Goal: Entertainment & Leisure: Consume media (video, audio)

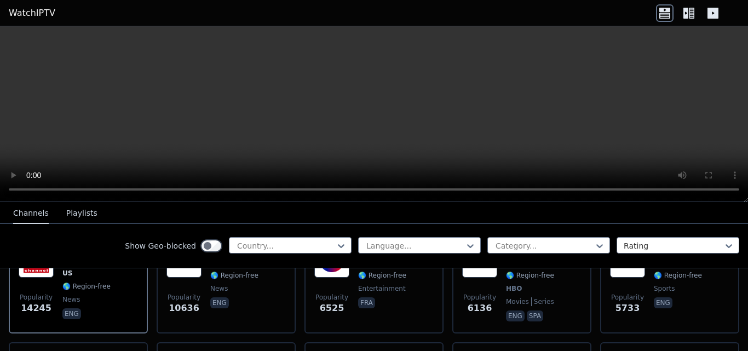
scroll to position [110, 0]
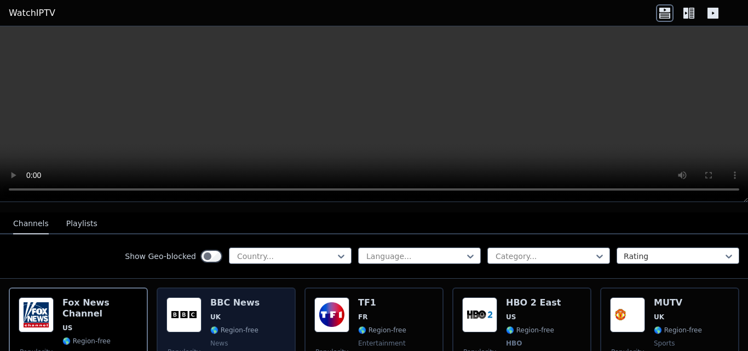
click at [227, 313] on span "UK" at bounding box center [234, 317] width 49 height 9
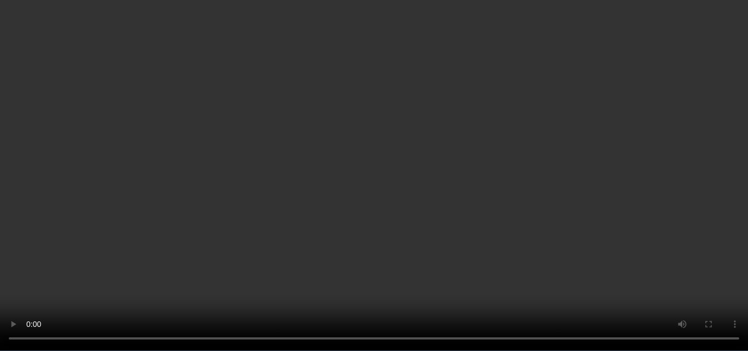
scroll to position [876, 0]
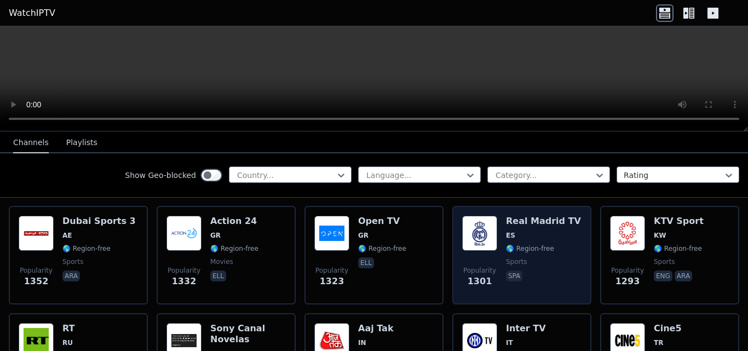
click at [534, 231] on span "ES" at bounding box center [543, 235] width 75 height 9
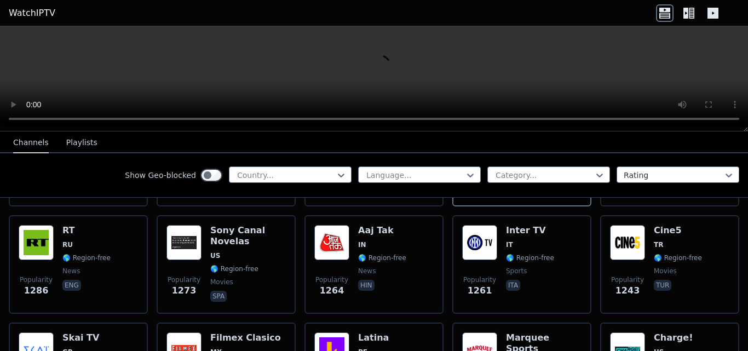
scroll to position [986, 0]
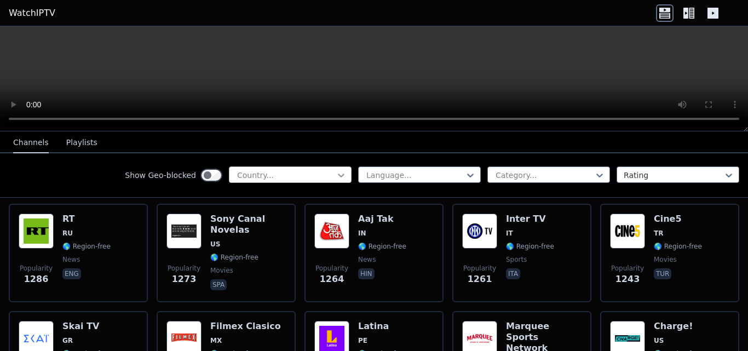
click at [336, 173] on icon at bounding box center [341, 175] width 11 height 11
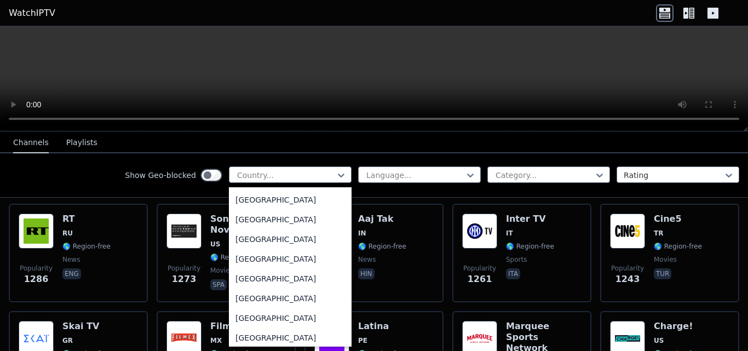
scroll to position [3770, 0]
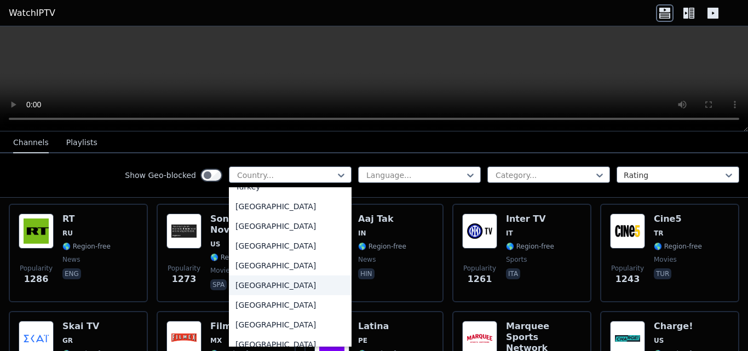
click at [263, 288] on div "[GEOGRAPHIC_DATA]" at bounding box center [290, 286] width 123 height 20
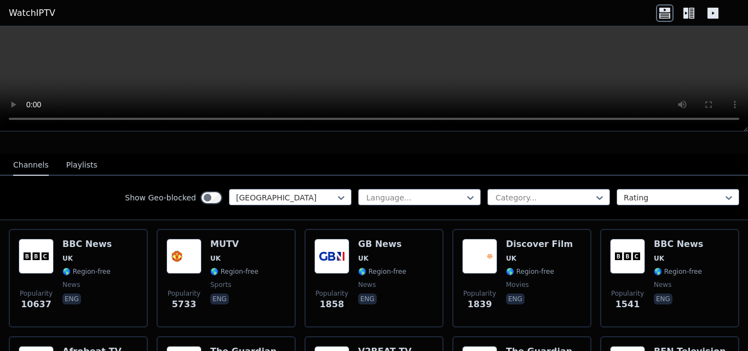
scroll to position [55, 0]
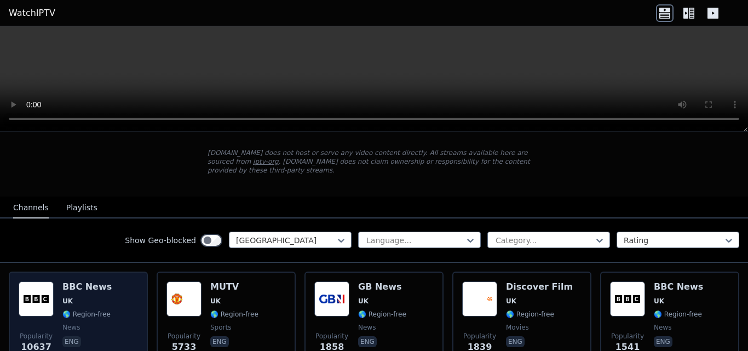
click at [84, 297] on span "UK" at bounding box center [86, 301] width 49 height 9
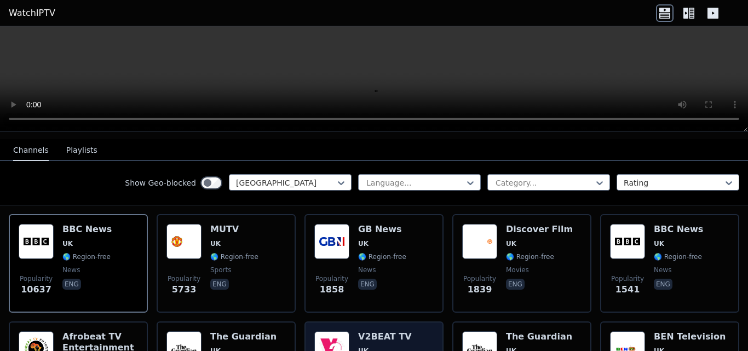
scroll to position [110, 0]
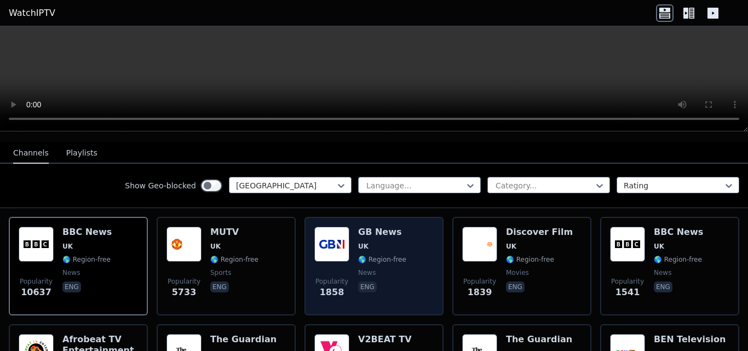
click at [403, 257] on div "Popularity 1858 GB News [GEOGRAPHIC_DATA] 🌎 Region-free news eng" at bounding box center [373, 266] width 119 height 79
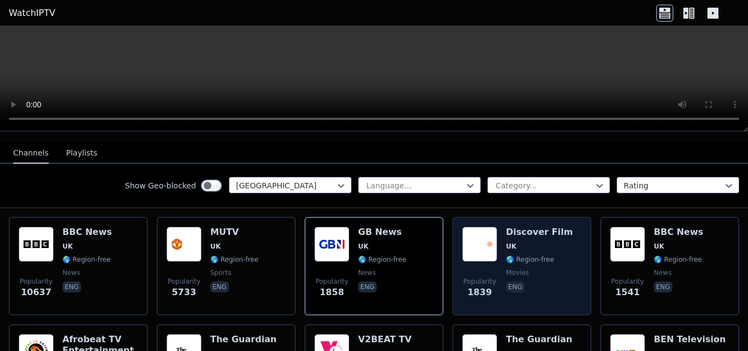
click at [531, 255] on span "🌎 Region-free" at bounding box center [530, 259] width 48 height 9
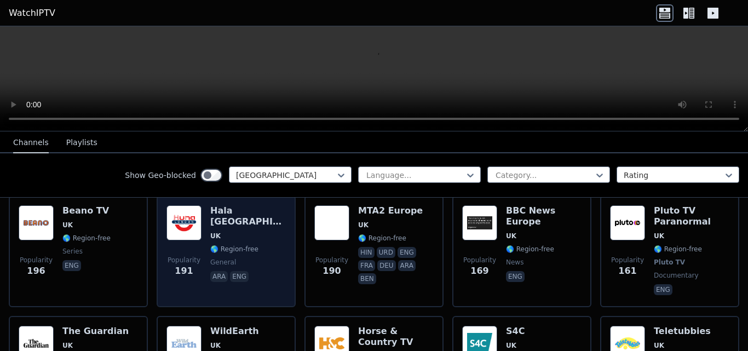
scroll to position [329, 0]
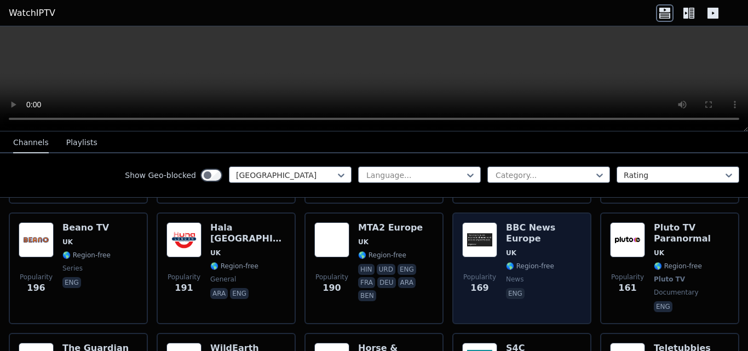
click at [529, 262] on span "🌎 Region-free" at bounding box center [530, 266] width 48 height 9
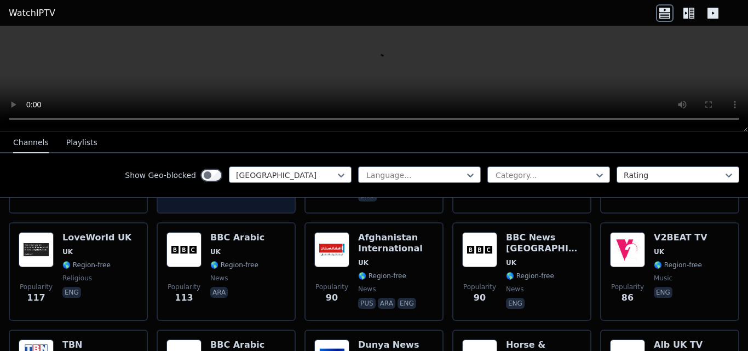
scroll to position [548, 0]
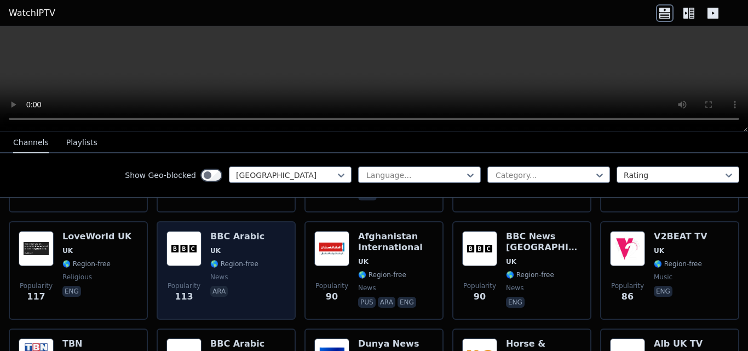
click at [252, 260] on div "BBC Arabic UK 🌎 Region-free news ara" at bounding box center [237, 270] width 54 height 79
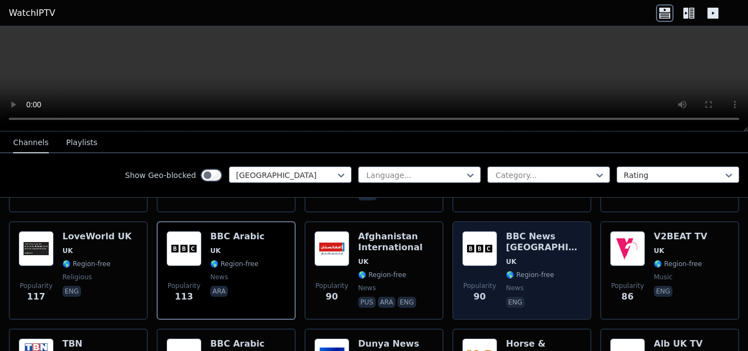
click at [509, 241] on h6 "BBC News [GEOGRAPHIC_DATA]" at bounding box center [544, 242] width 76 height 22
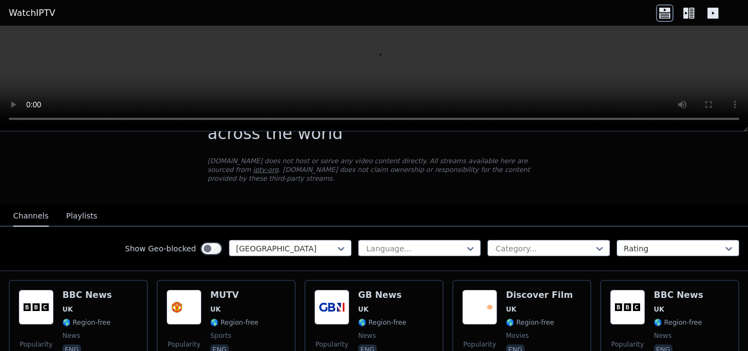
scroll to position [110, 0]
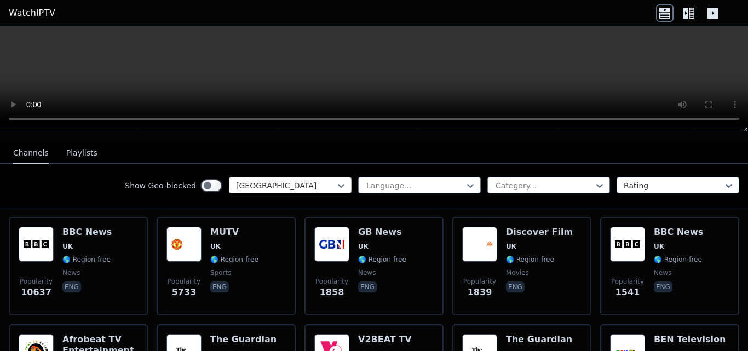
click at [320, 180] on div at bounding box center [286, 185] width 100 height 11
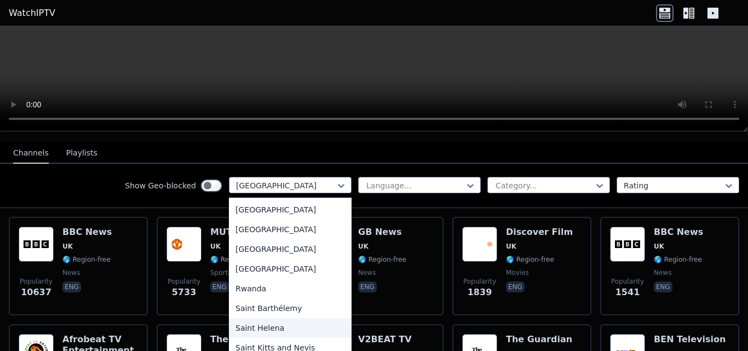
scroll to position [2934, 0]
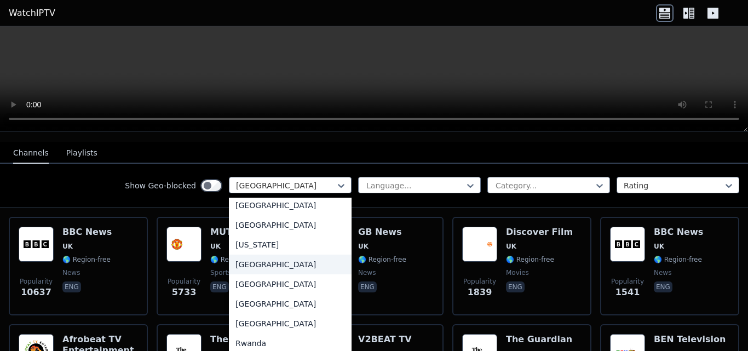
click at [250, 261] on div "[GEOGRAPHIC_DATA]" at bounding box center [290, 265] width 123 height 20
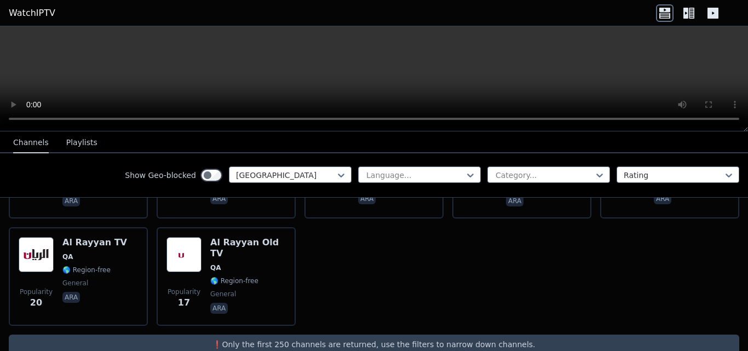
scroll to position [438, 0]
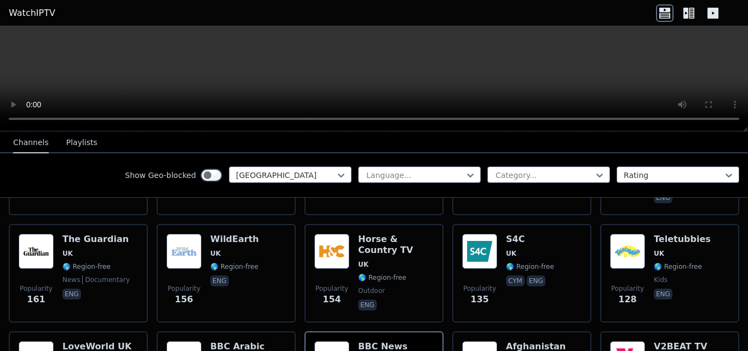
scroll to position [435, 0]
